Goal: Task Accomplishment & Management: Use online tool/utility

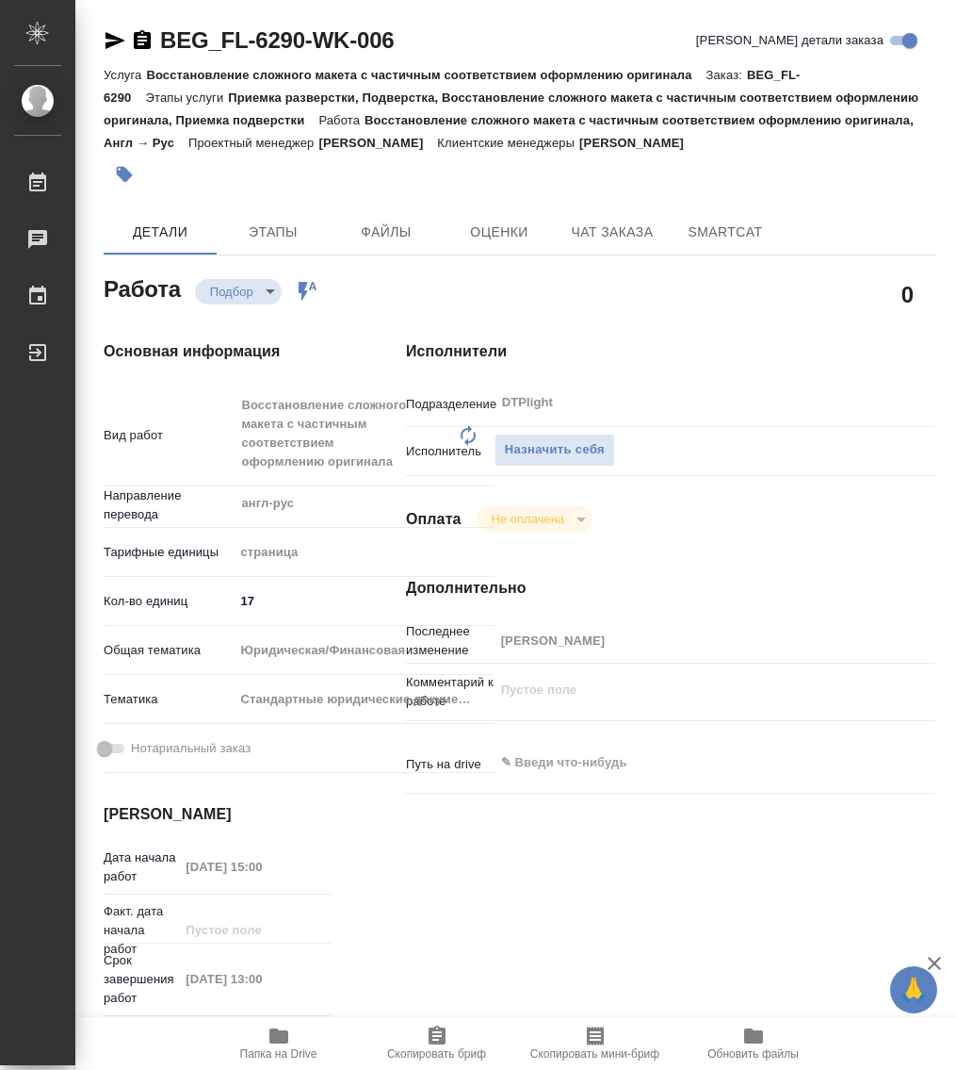
type textarea "x"
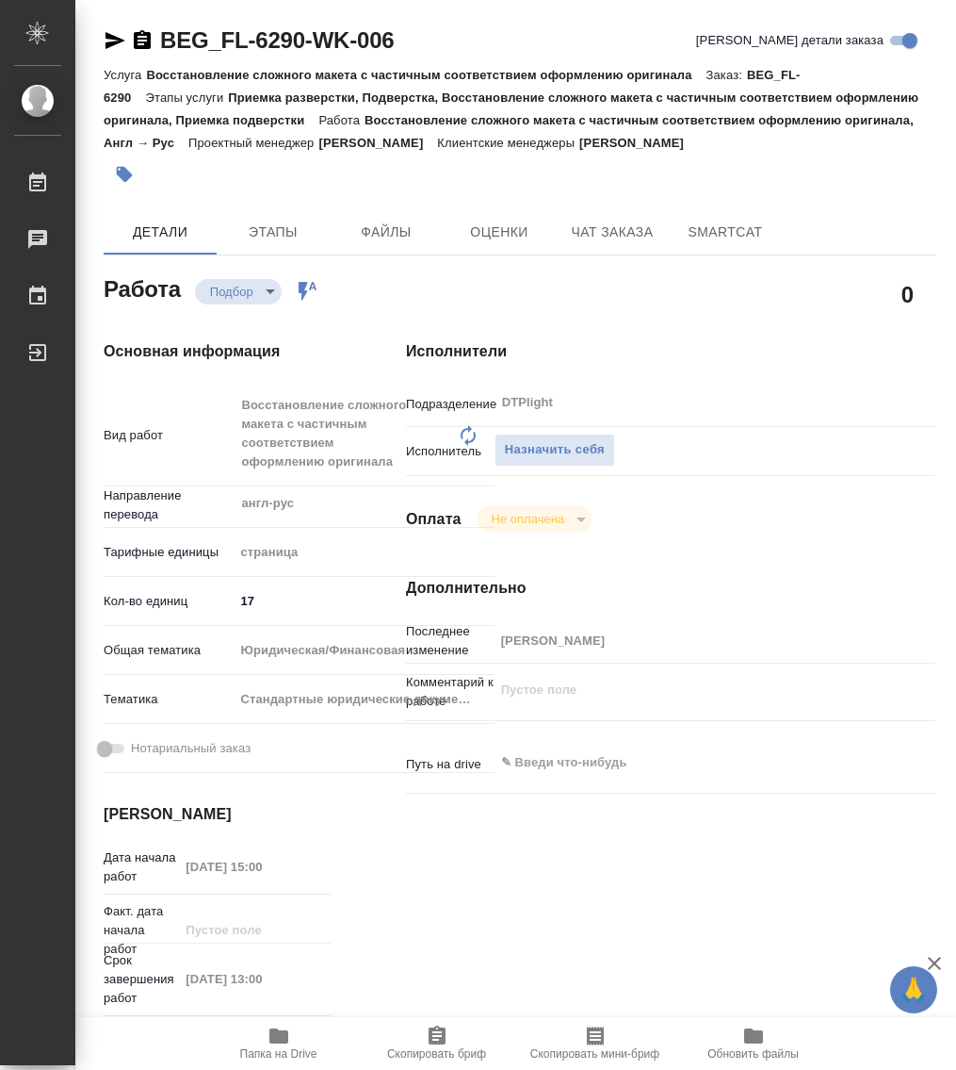
type textarea "x"
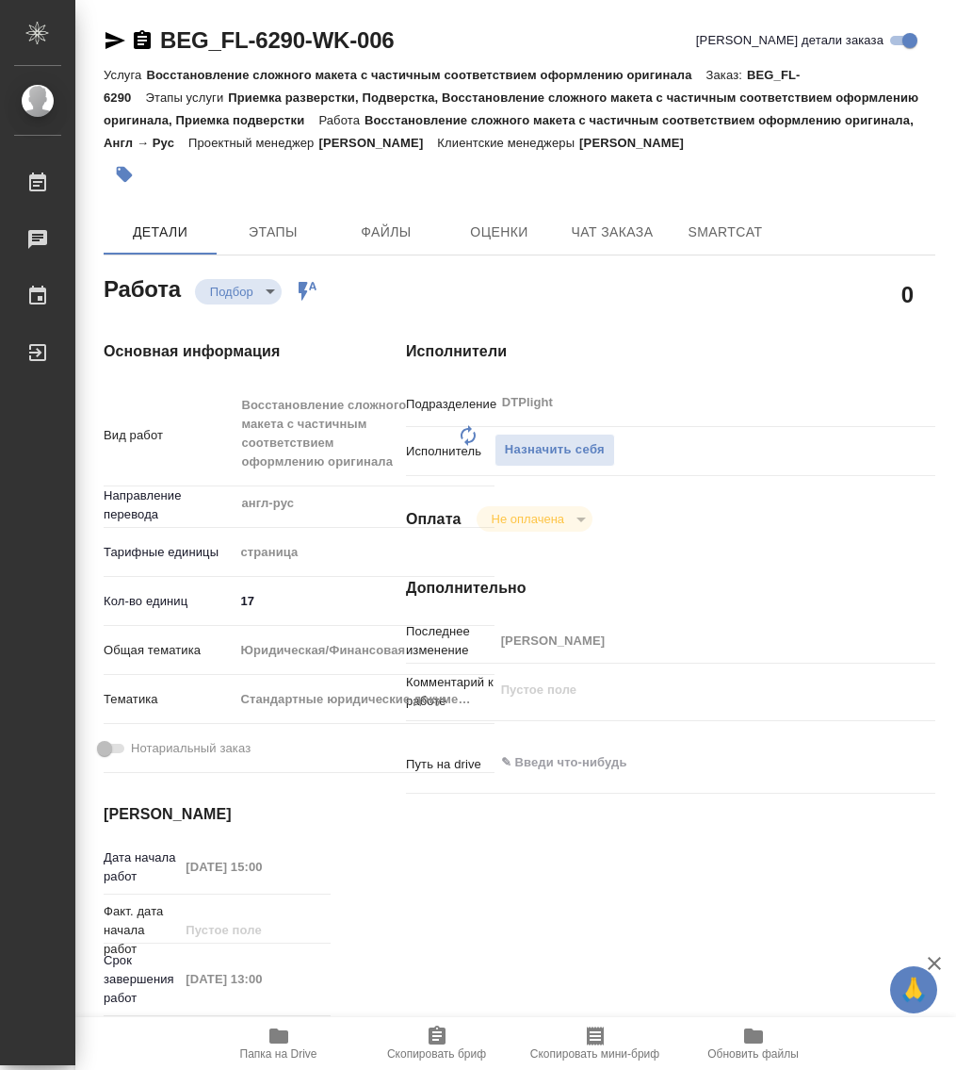
type textarea "x"
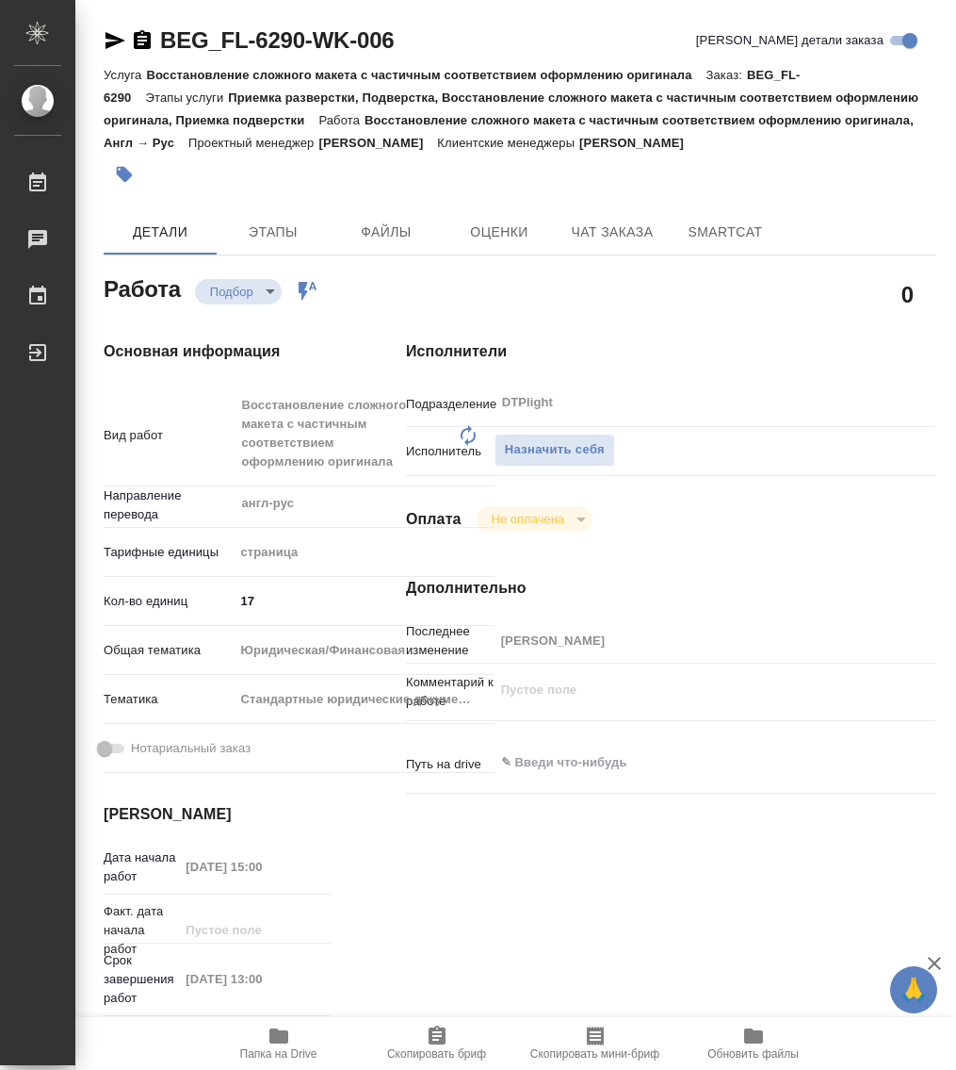
type textarea "x"
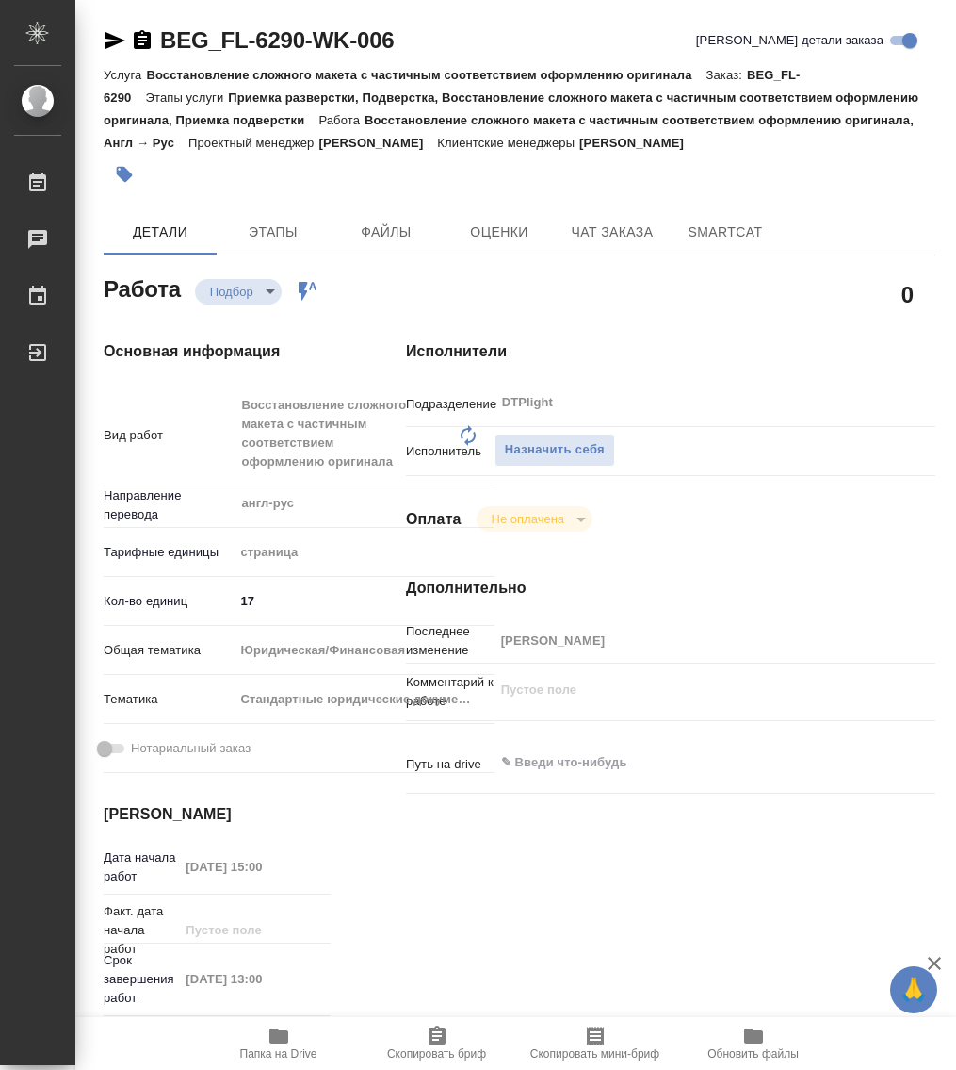
type textarea "x"
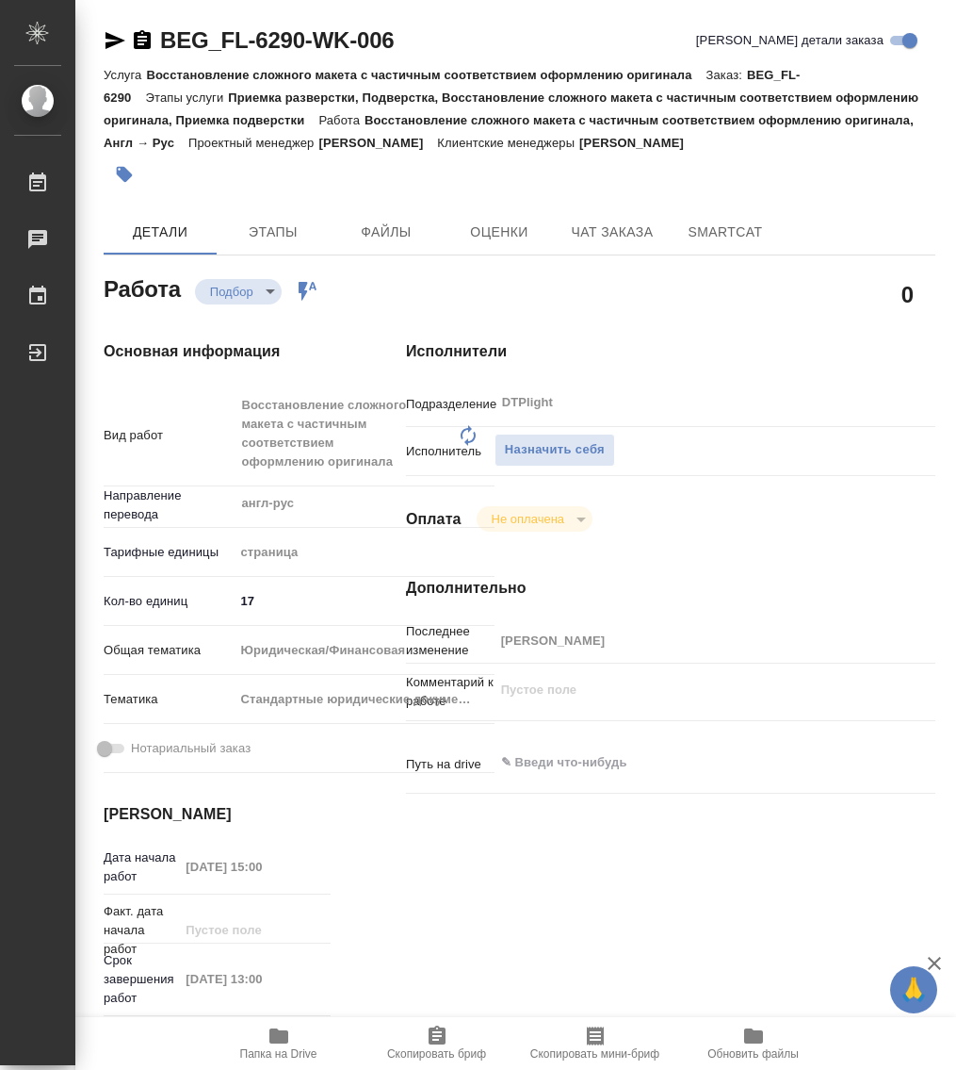
type textarea "x"
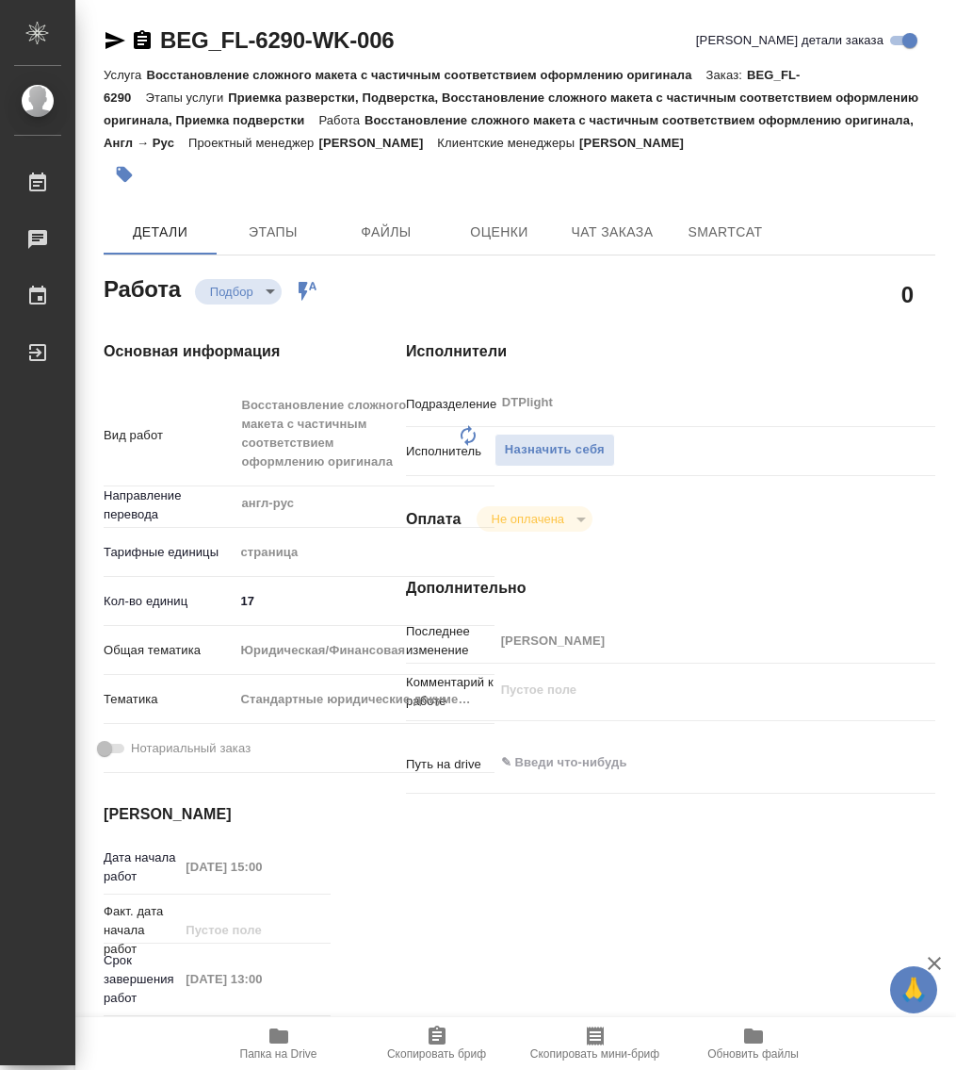
type textarea "x"
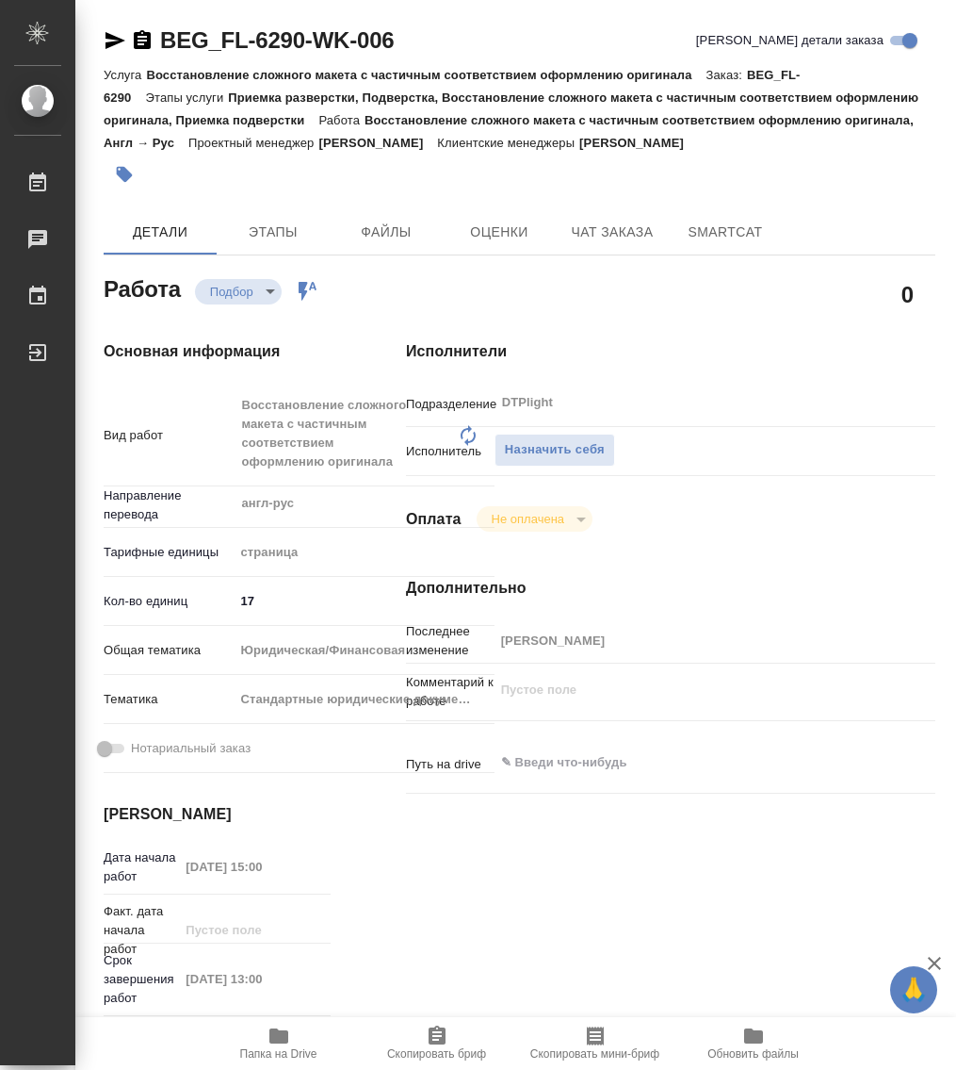
type textarea "x"
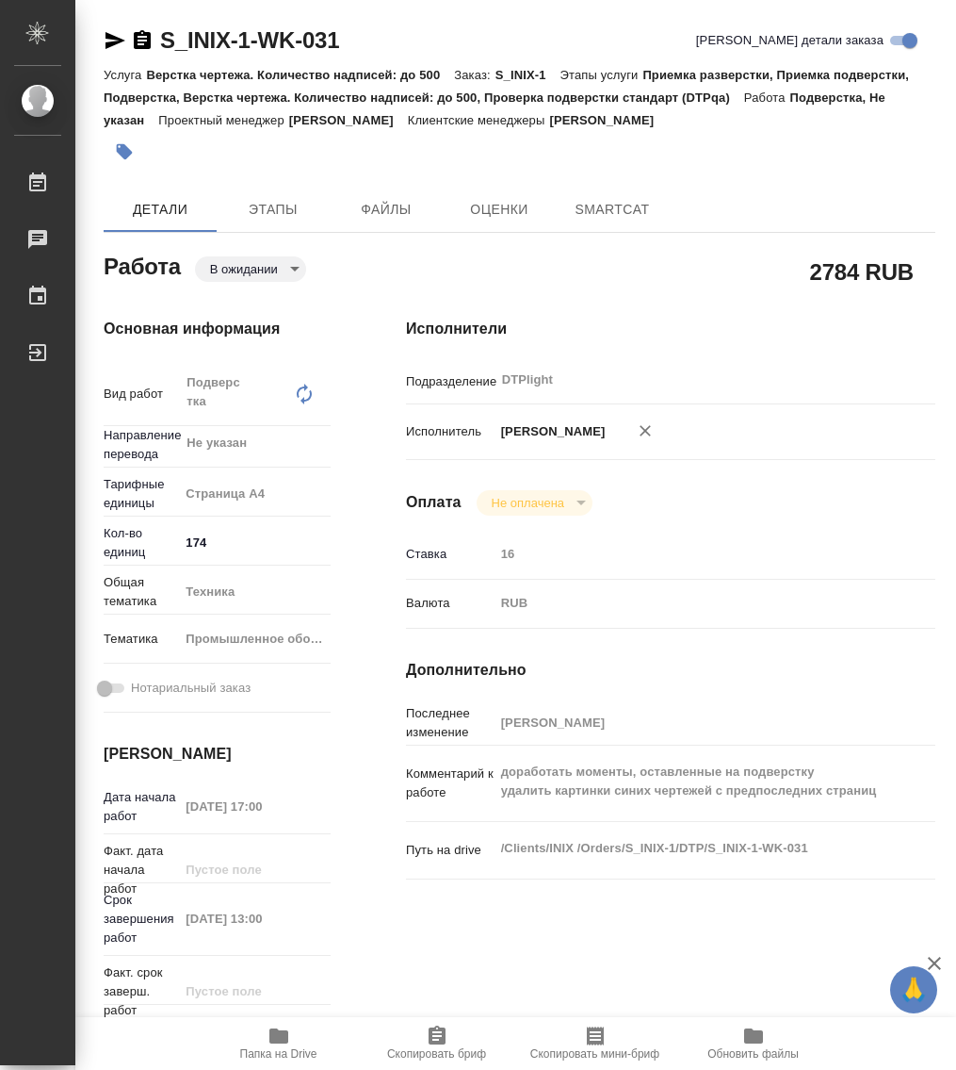
type textarea "x"
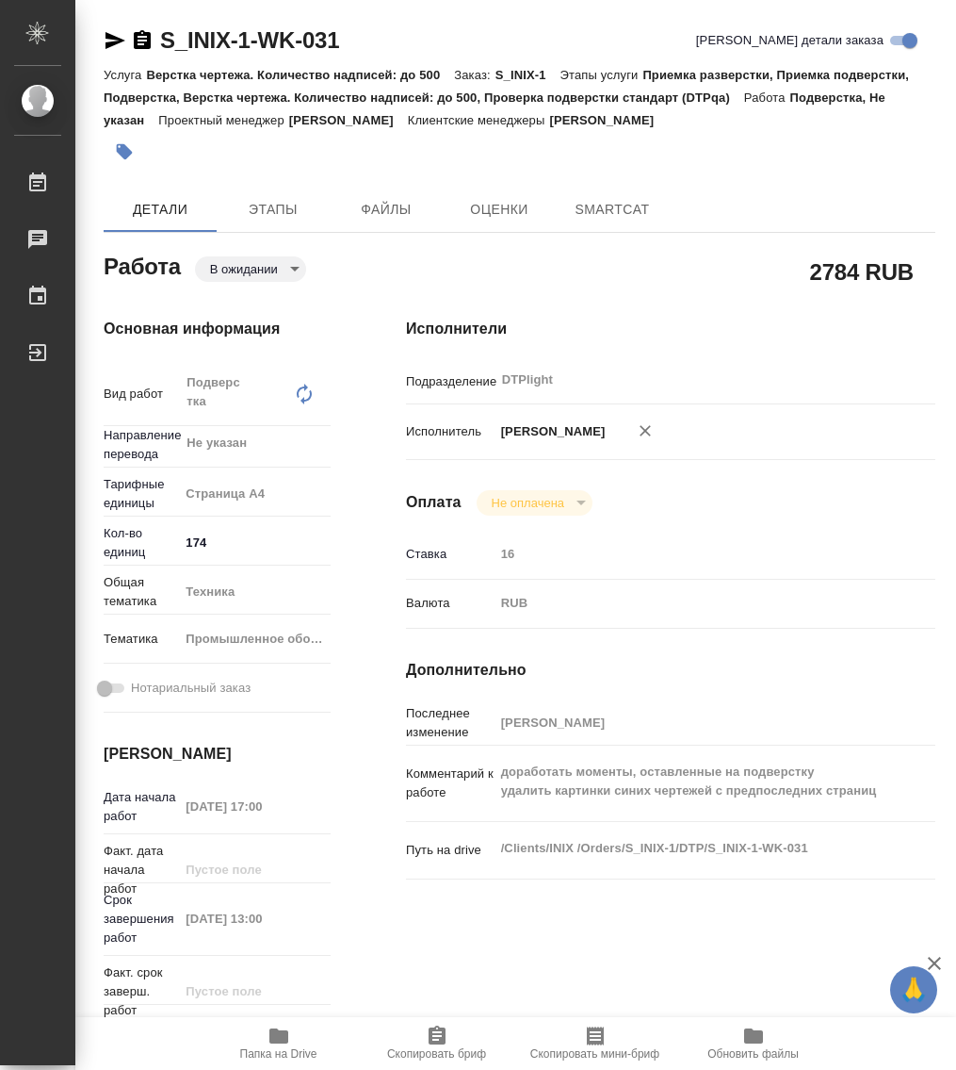
type textarea "x"
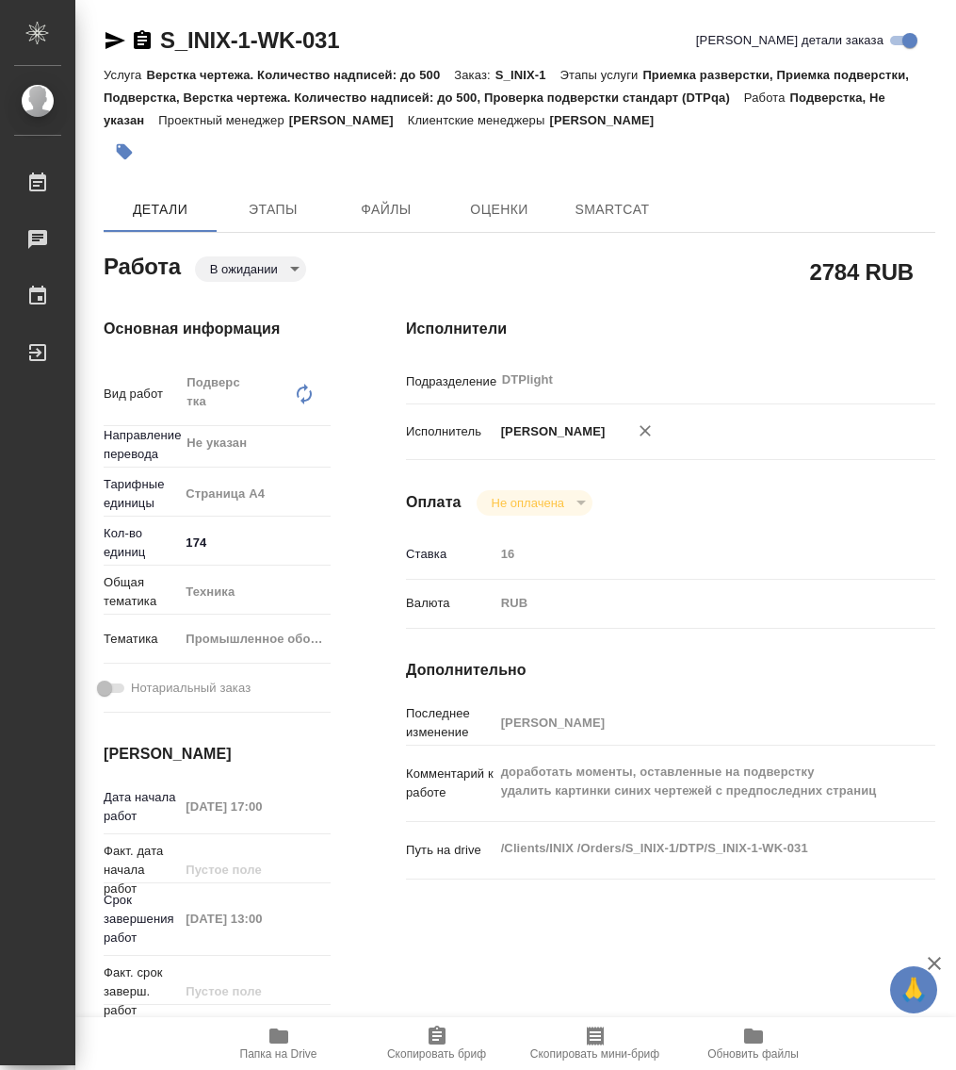
type textarea "x"
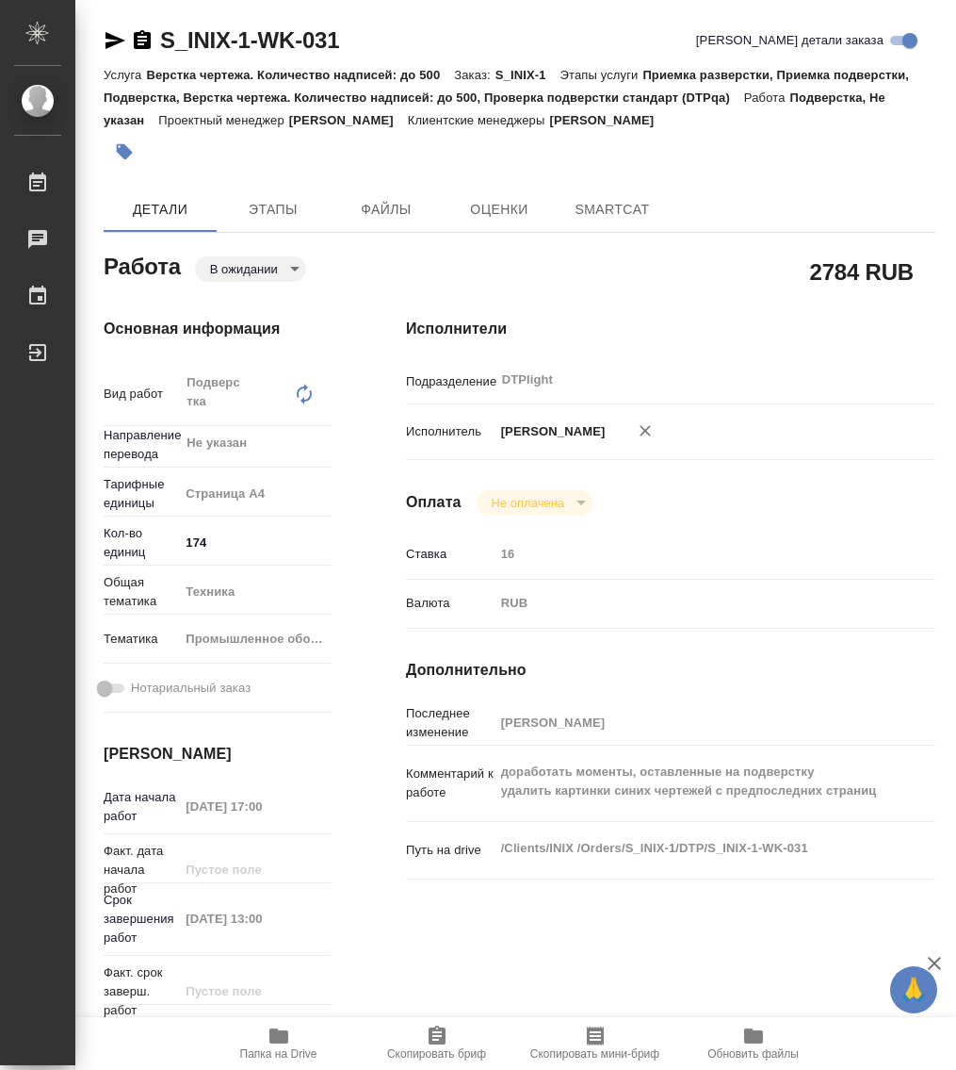
type textarea "x"
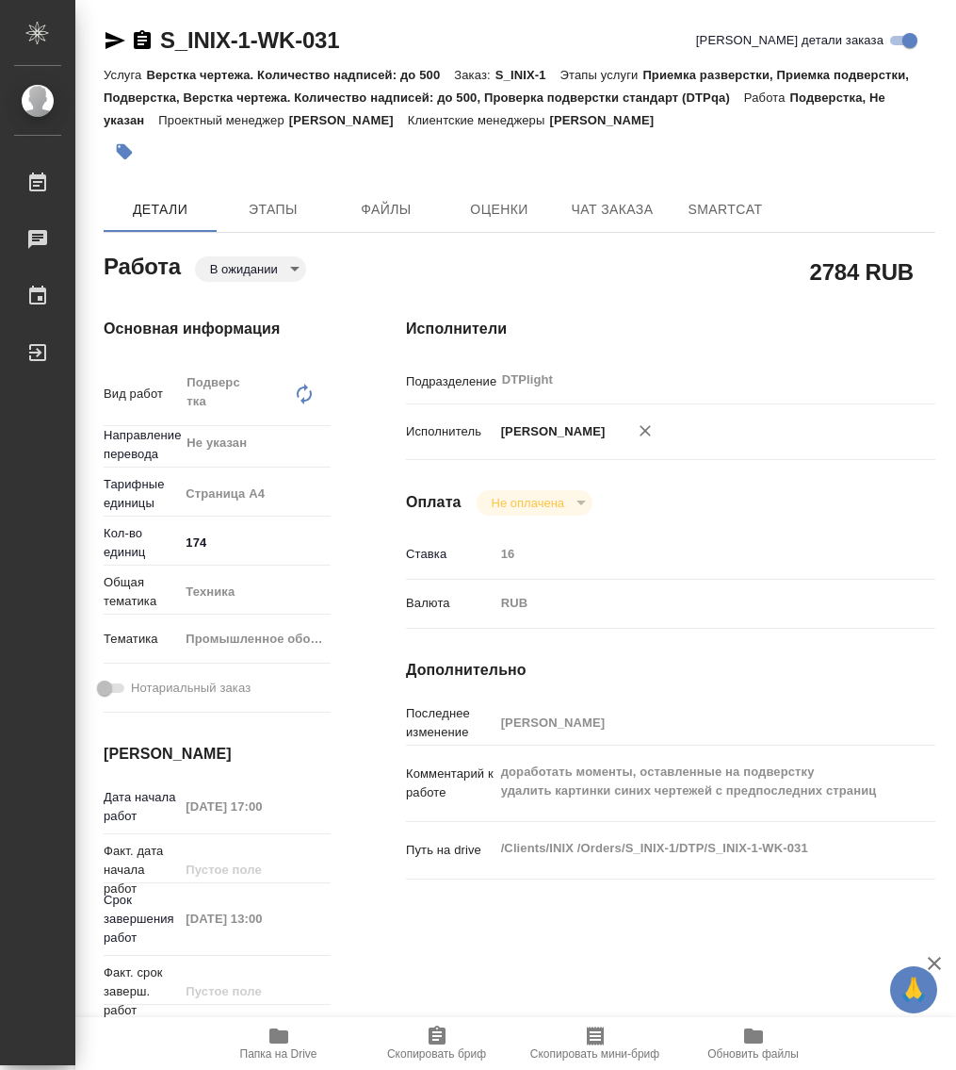
type textarea "x"
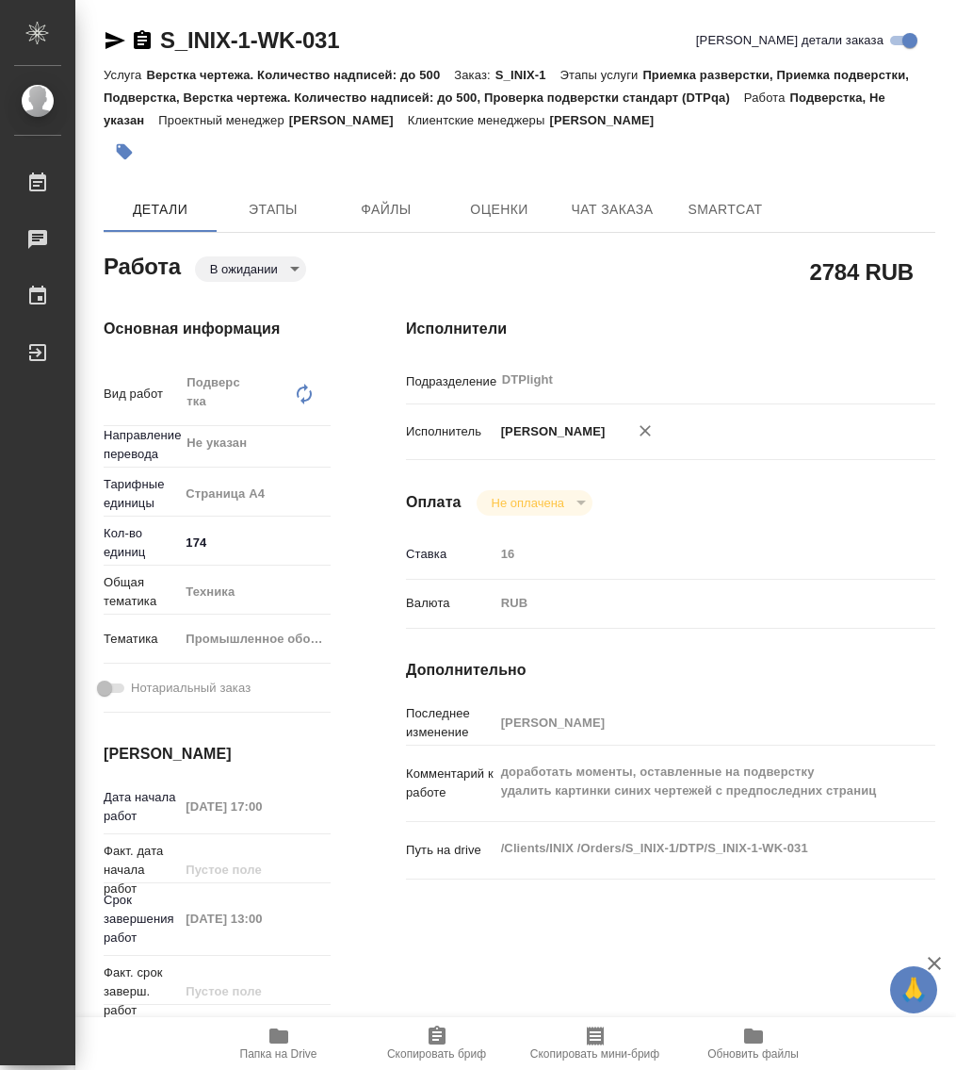
type textarea "x"
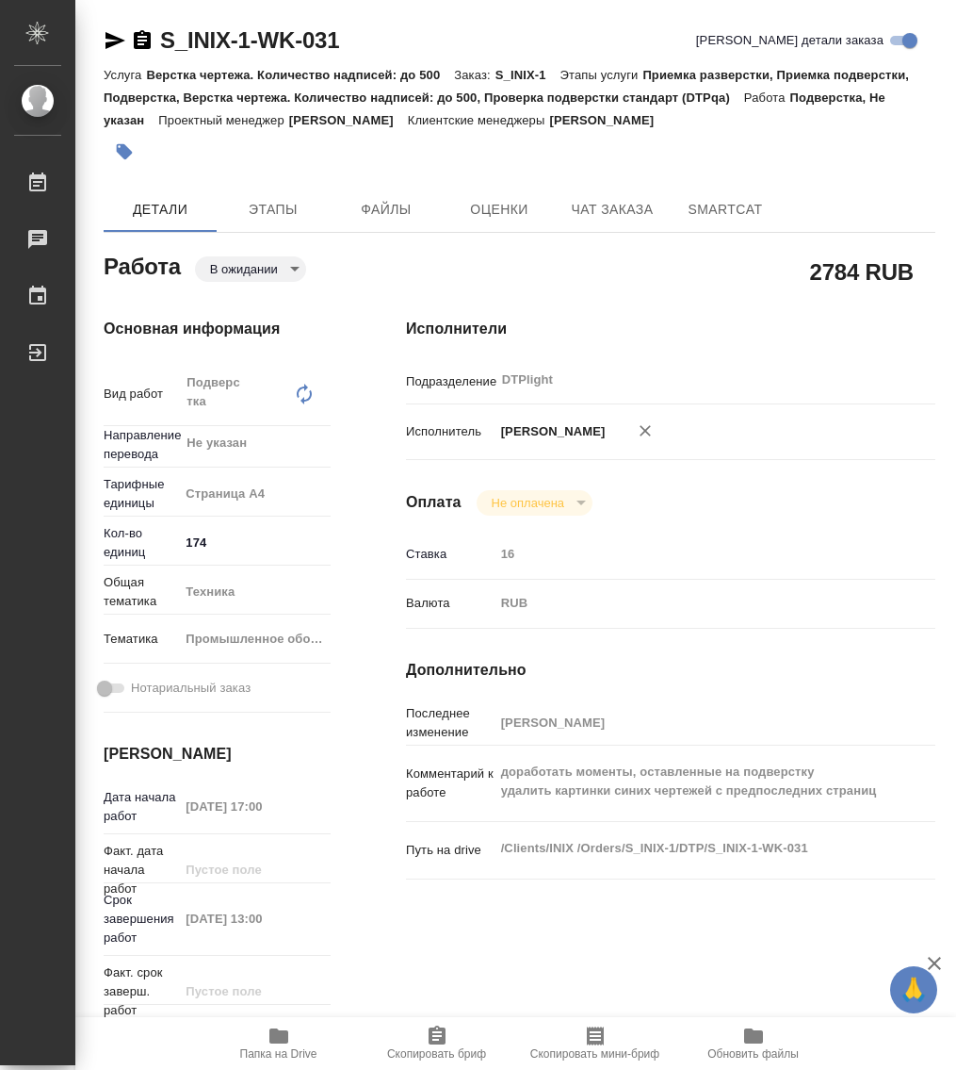
type textarea "x"
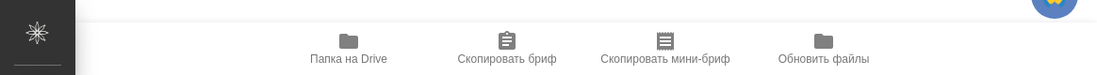
type textarea "x"
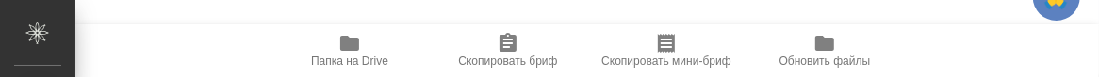
type textarea "x"
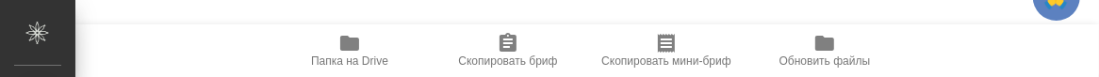
type textarea "x"
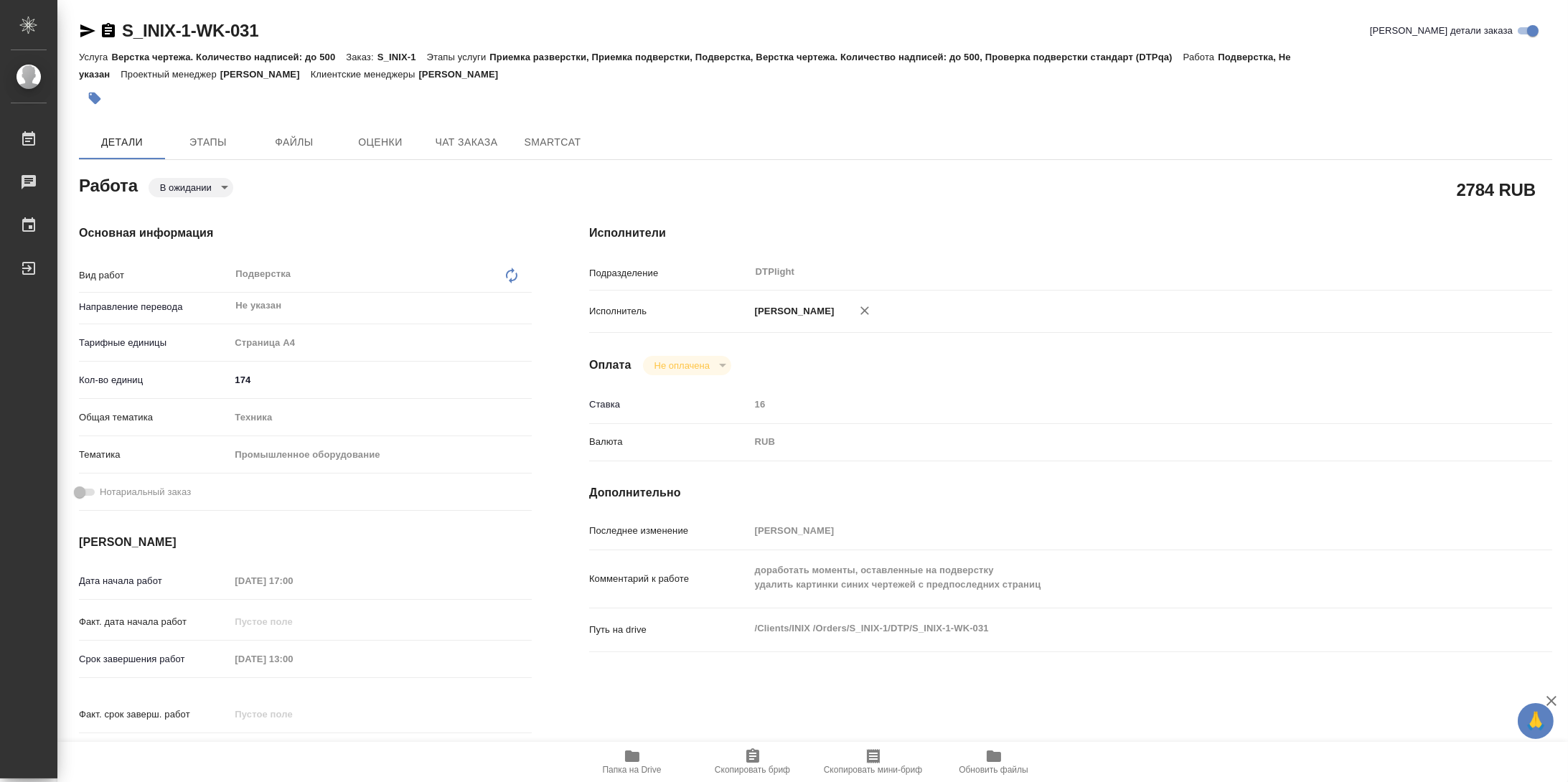
type textarea "x"
